Goal: Task Accomplishment & Management: Use online tool/utility

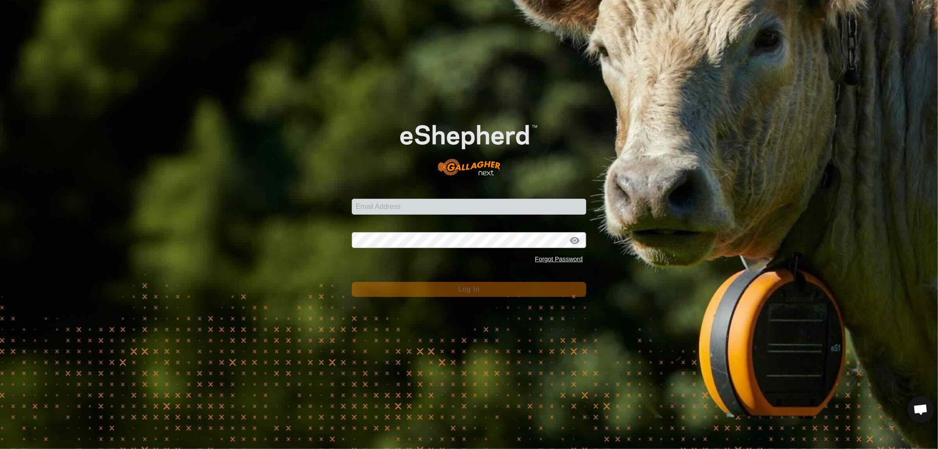
type input "[EMAIL_ADDRESS][DOMAIN_NAME]"
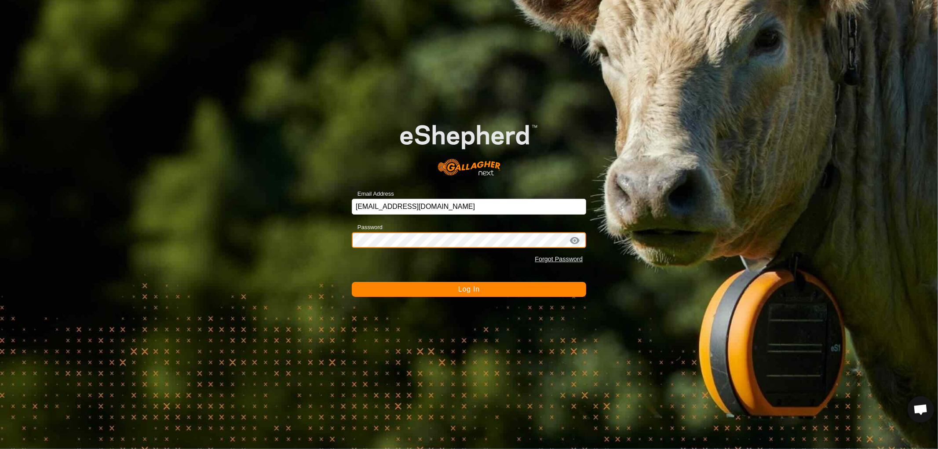
click at [352, 282] on button "Log In" at bounding box center [469, 289] width 234 height 15
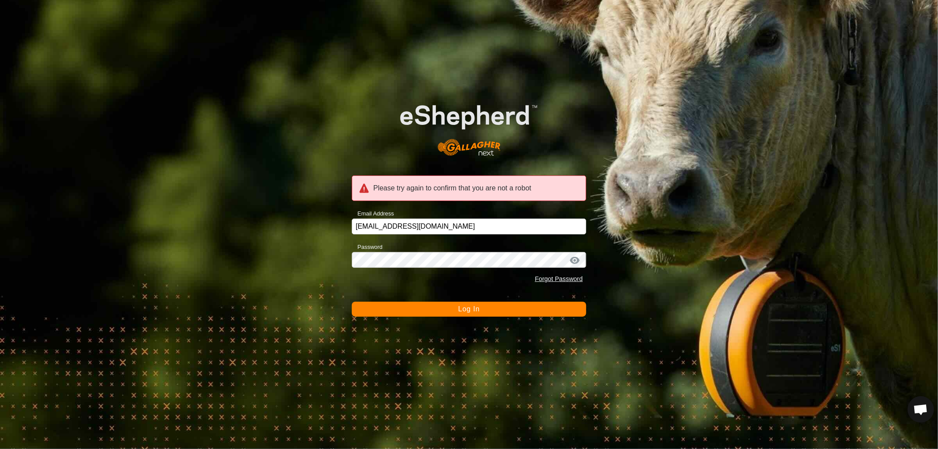
click at [456, 310] on button "Log In" at bounding box center [469, 309] width 234 height 15
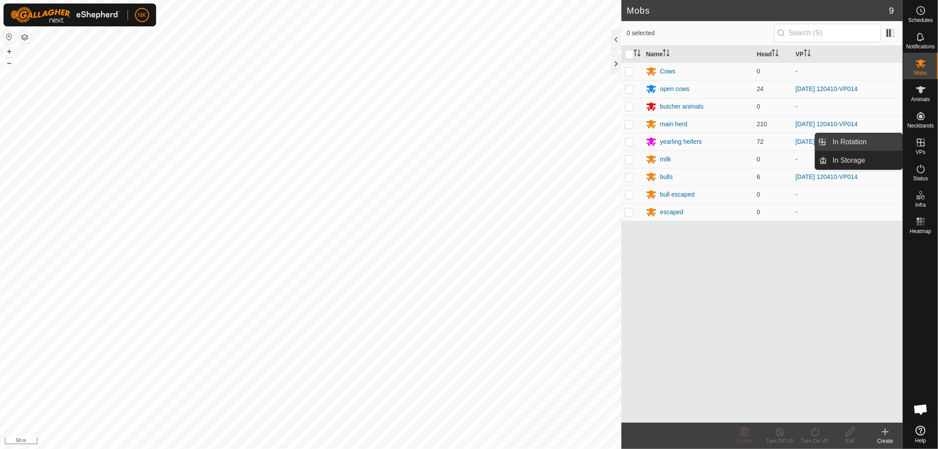
click at [836, 141] on link "In Rotation" at bounding box center [865, 142] width 75 height 18
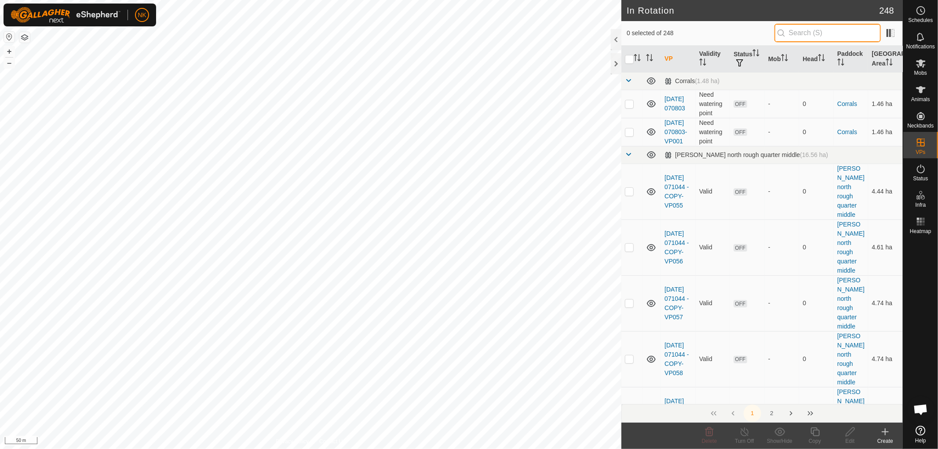
click at [808, 40] on input "text" at bounding box center [827, 33] width 106 height 18
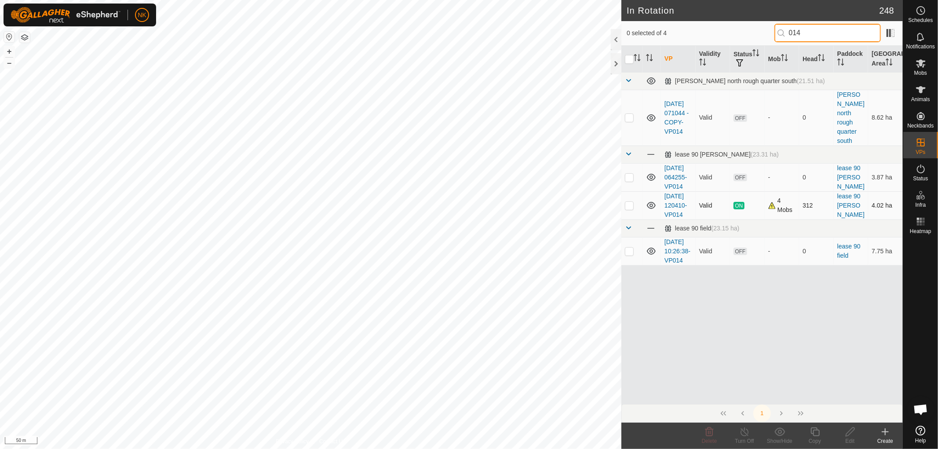
type input "014"
click at [625, 207] on p-checkbox at bounding box center [629, 205] width 9 height 7
checkbox input "true"
click at [811, 432] on icon at bounding box center [815, 432] width 11 height 11
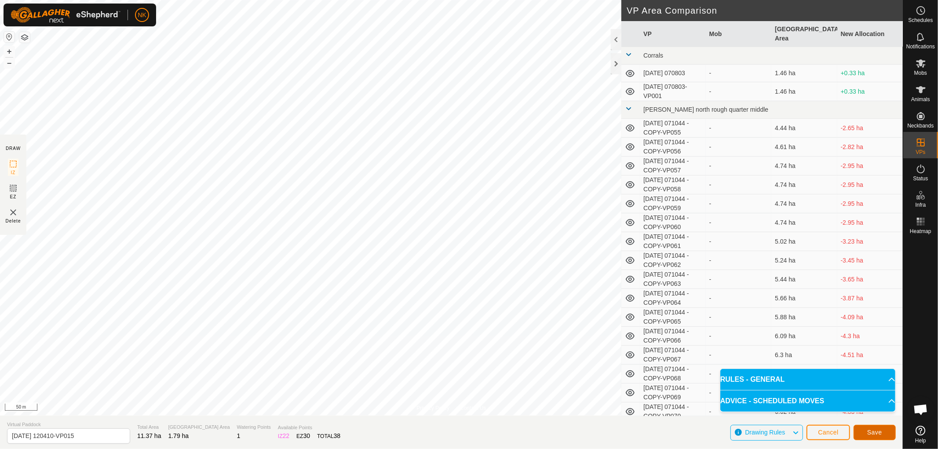
click at [873, 434] on span "Save" at bounding box center [874, 432] width 15 height 7
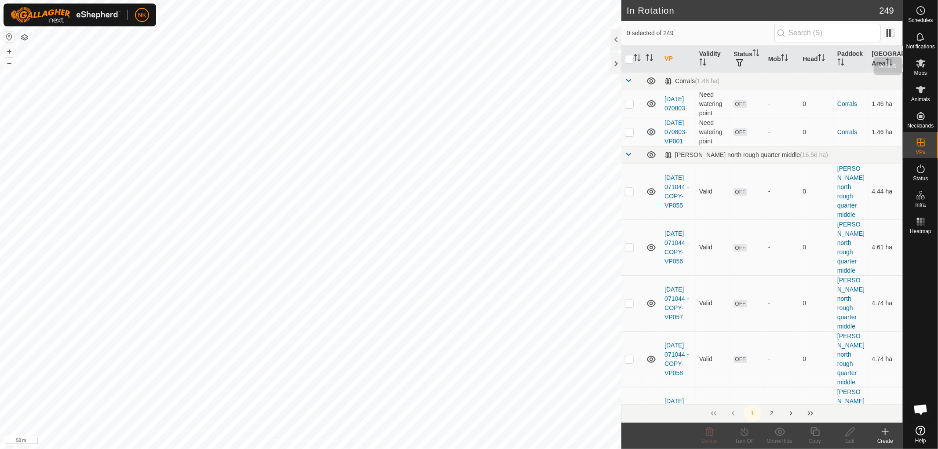
click at [920, 68] on icon at bounding box center [921, 63] width 11 height 11
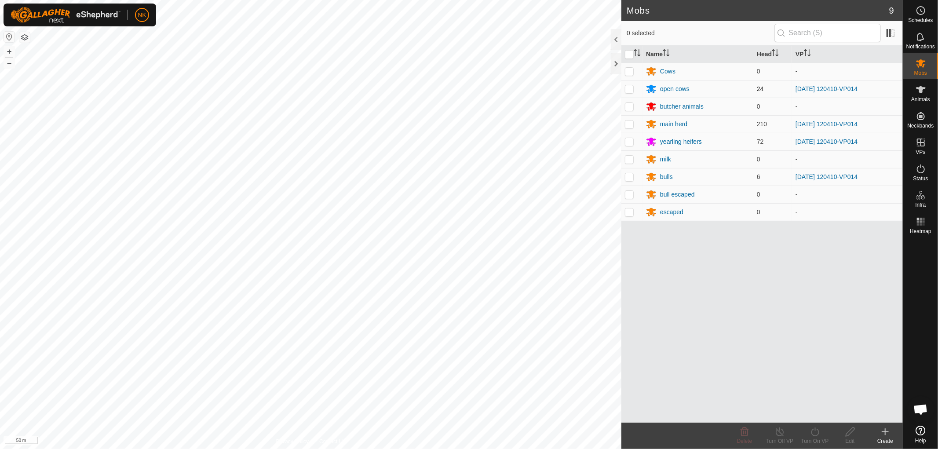
click at [634, 90] on p-tablecheckbox at bounding box center [629, 88] width 9 height 7
checkbox input "true"
click at [628, 118] on td at bounding box center [631, 124] width 21 height 18
checkbox input "true"
click at [628, 142] on p-checkbox at bounding box center [629, 141] width 9 height 7
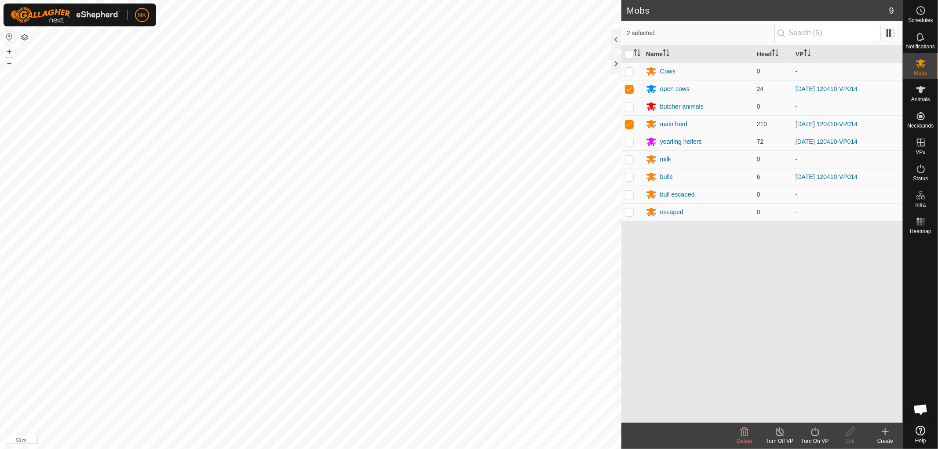
checkbox input "true"
click at [630, 180] on p-tablecheckbox at bounding box center [629, 176] width 9 height 7
checkbox input "true"
click at [814, 438] on div "Turn On VP" at bounding box center [814, 441] width 35 height 8
click at [796, 416] on div "Name Head VP Cows 0 - open cows 24 [DATE] 120410-VP014 butcher animals 0 - main…" at bounding box center [761, 234] width 281 height 377
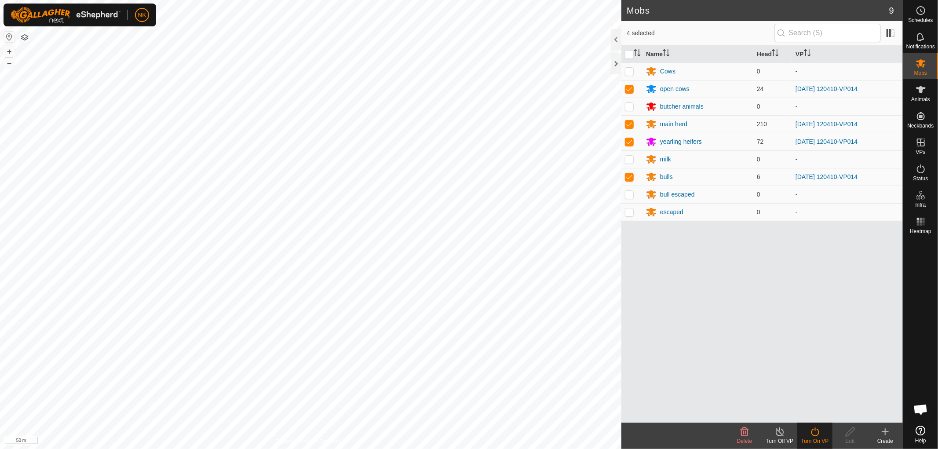
click at [816, 432] on icon at bounding box center [815, 432] width 11 height 11
click at [811, 409] on link "Now" at bounding box center [841, 413] width 87 height 18
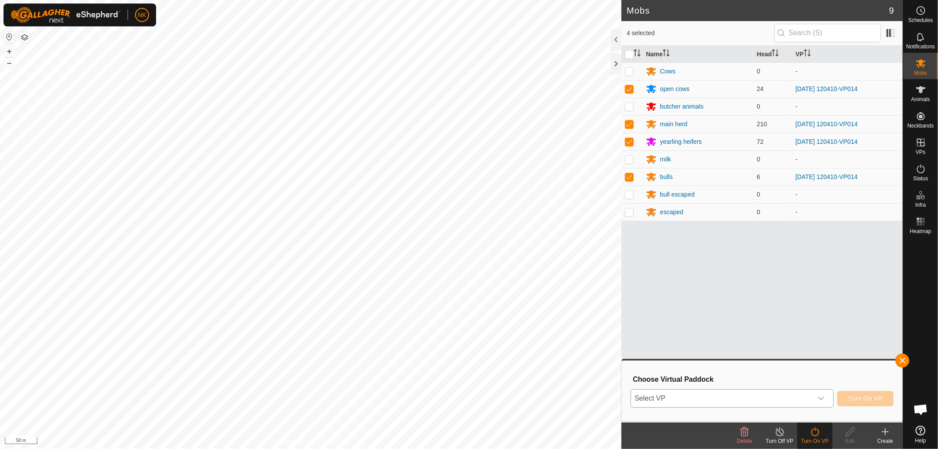
click at [726, 393] on span "Select VP" at bounding box center [721, 399] width 181 height 18
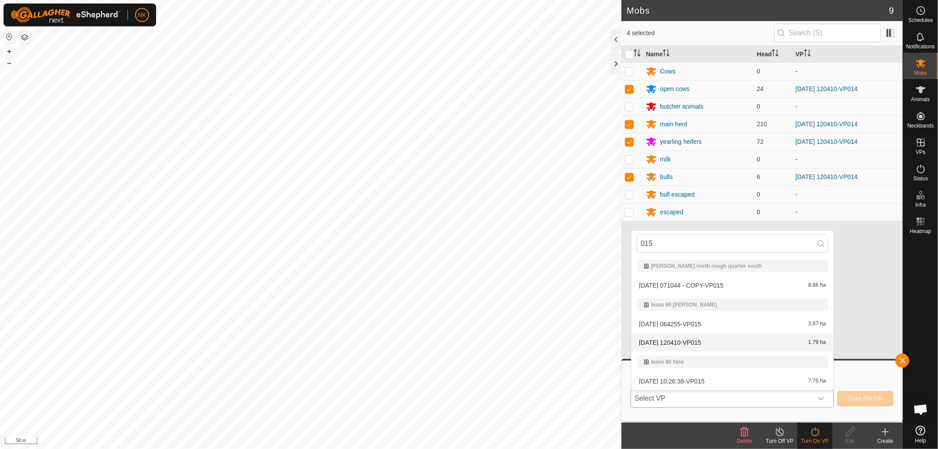
type input "015"
click at [697, 337] on li "[DATE] 120410-VP015 1.79 ha" at bounding box center [733, 343] width 202 height 18
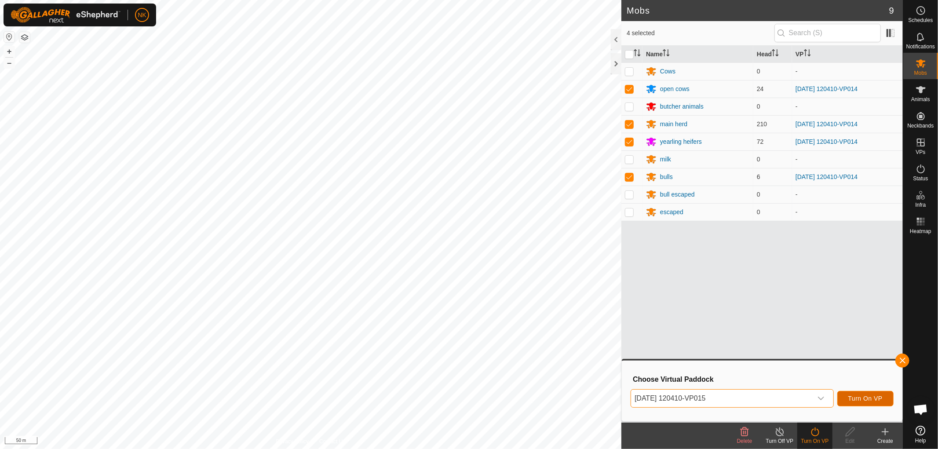
click at [865, 395] on span "Turn On VP" at bounding box center [865, 398] width 34 height 7
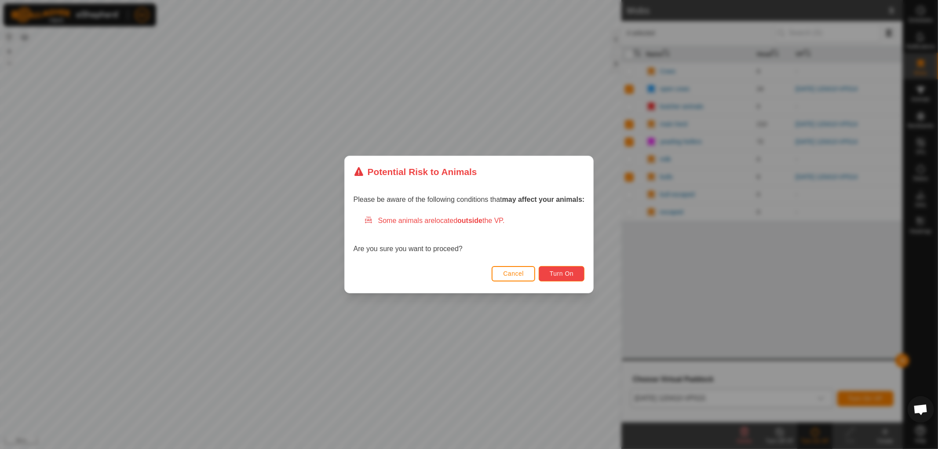
click at [566, 274] on span "Turn On" at bounding box center [562, 273] width 24 height 7
